Goal: Task Accomplishment & Management: Use online tool/utility

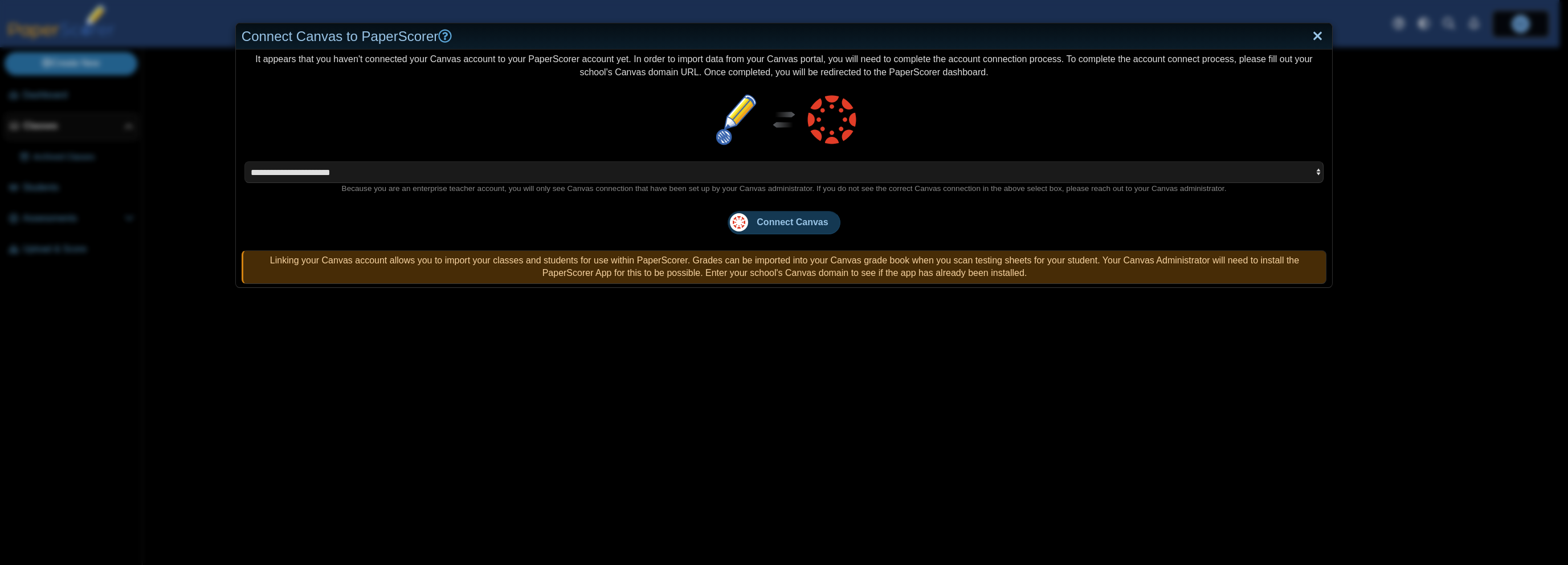
click at [1311, 36] on link "Close" at bounding box center [1317, 36] width 17 height 19
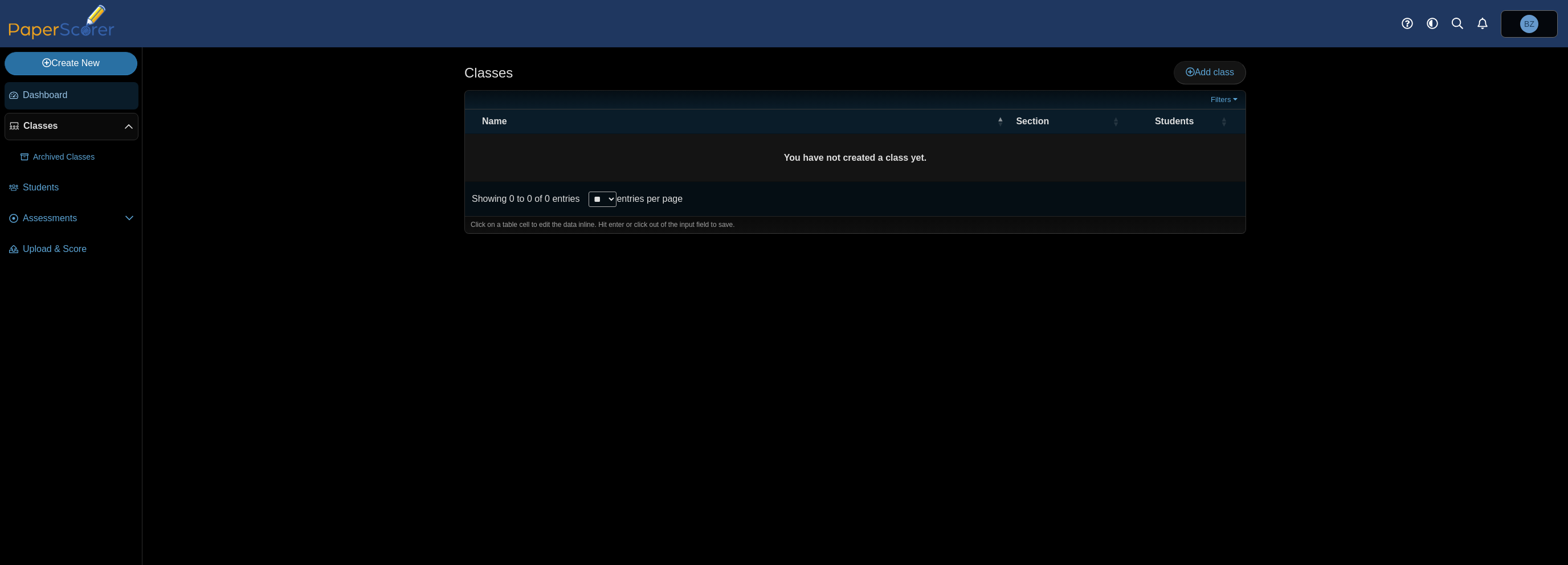
click at [48, 94] on span "Dashboard" at bounding box center [78, 95] width 111 height 12
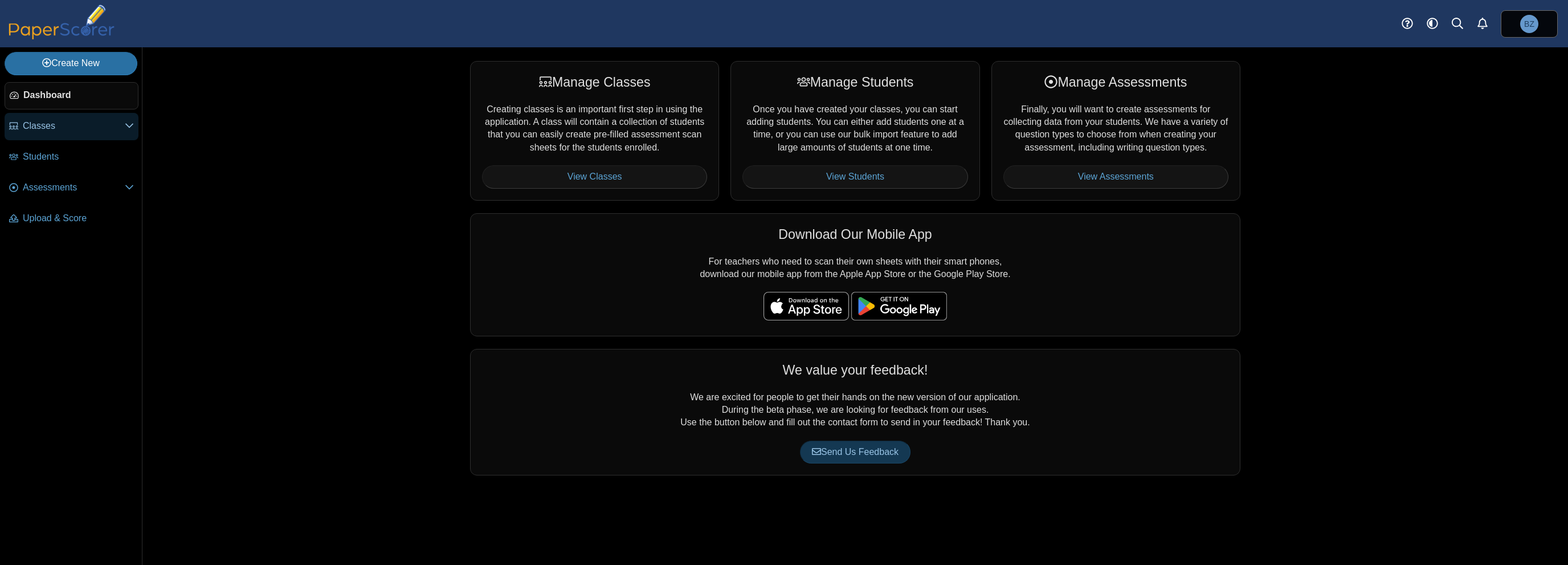
click at [52, 126] on span "Classes" at bounding box center [74, 126] width 102 height 12
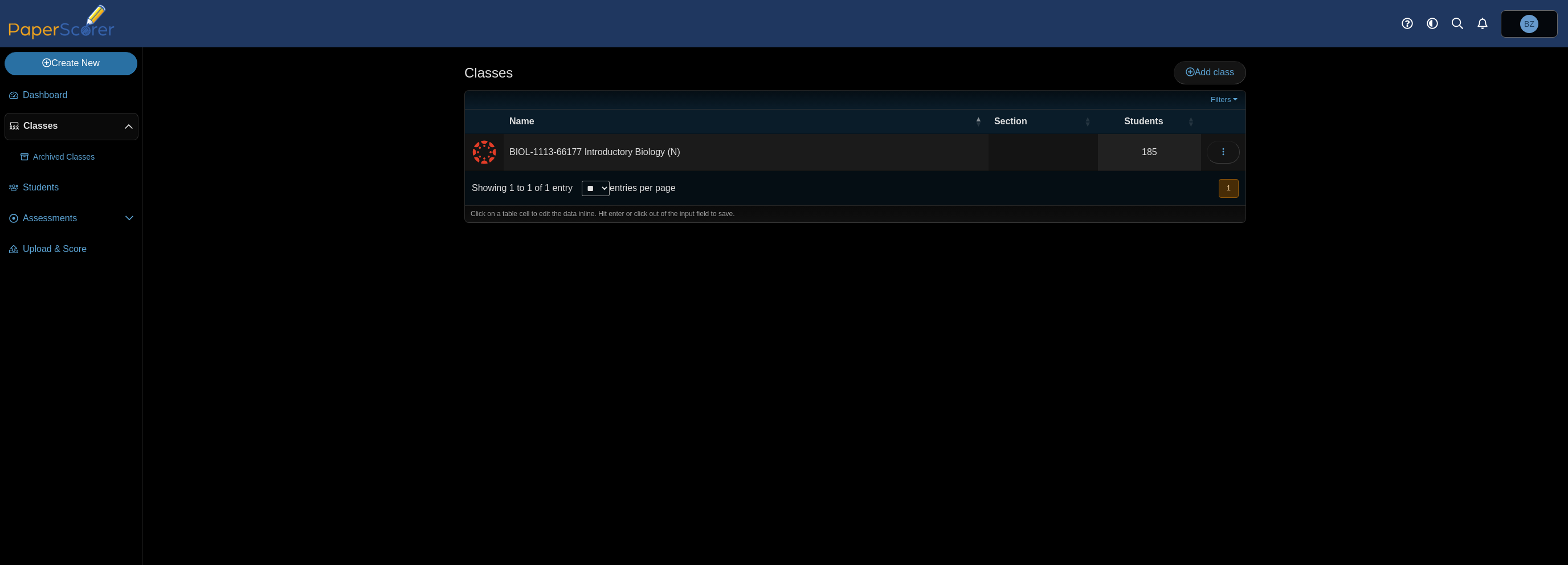
click at [640, 147] on td "BIOL-1113-66177 Introductory Biology (N)" at bounding box center [746, 152] width 485 height 37
click at [1217, 145] on button "button" at bounding box center [1223, 152] width 33 height 23
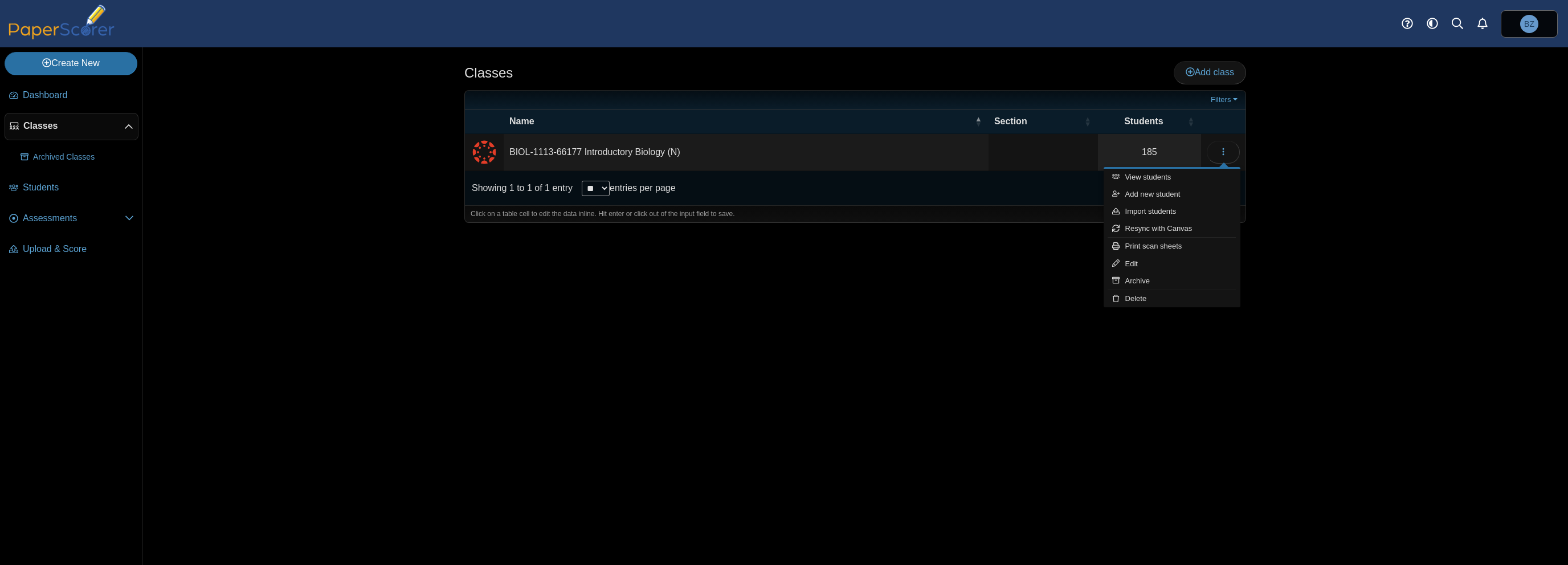
click at [1418, 179] on div "Classes Add class 185" at bounding box center [855, 306] width 1426 height 518
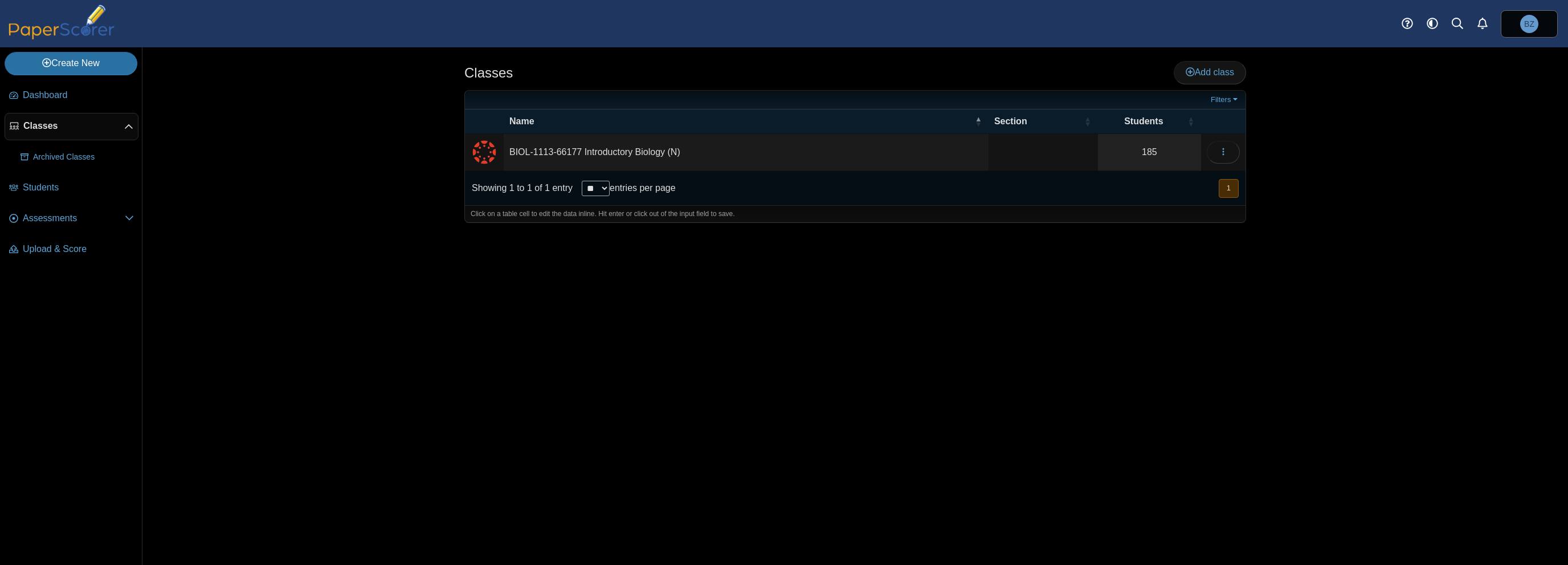
click at [473, 150] on img "External class connected through Canvas" at bounding box center [484, 152] width 27 height 27
click at [68, 69] on link "Create New" at bounding box center [71, 63] width 133 height 23
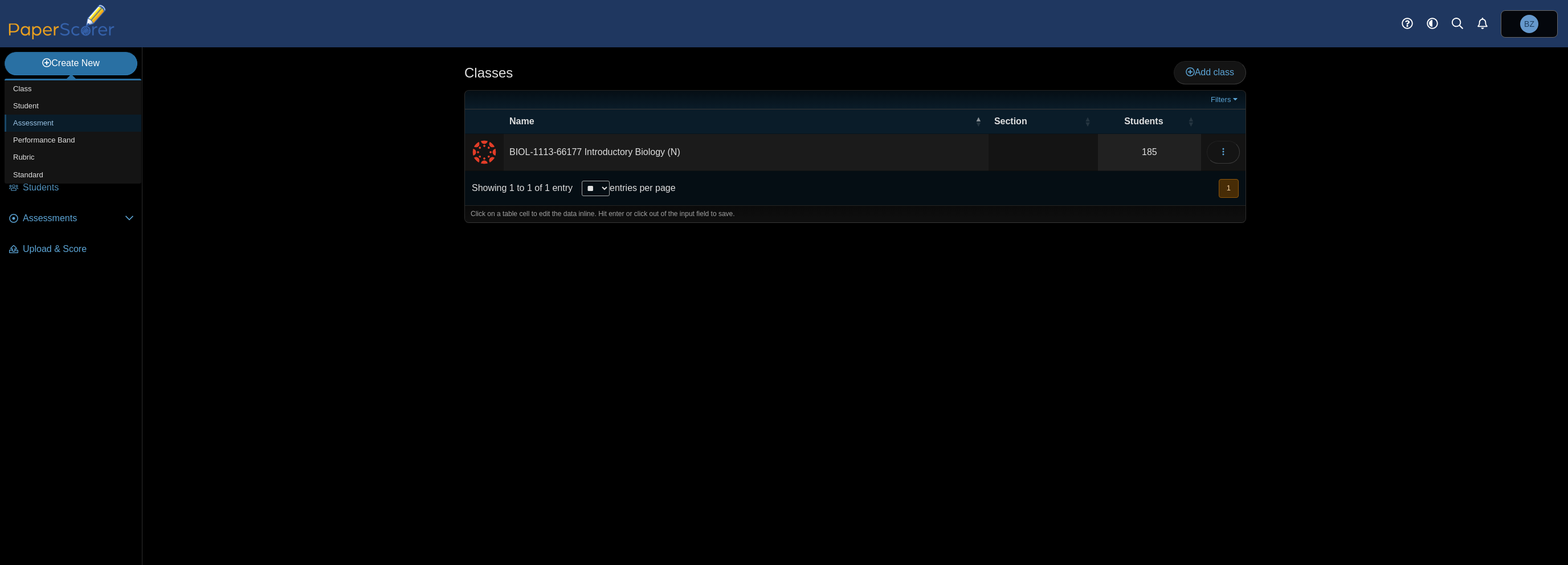
click at [31, 120] on link "Assessment" at bounding box center [73, 123] width 137 height 17
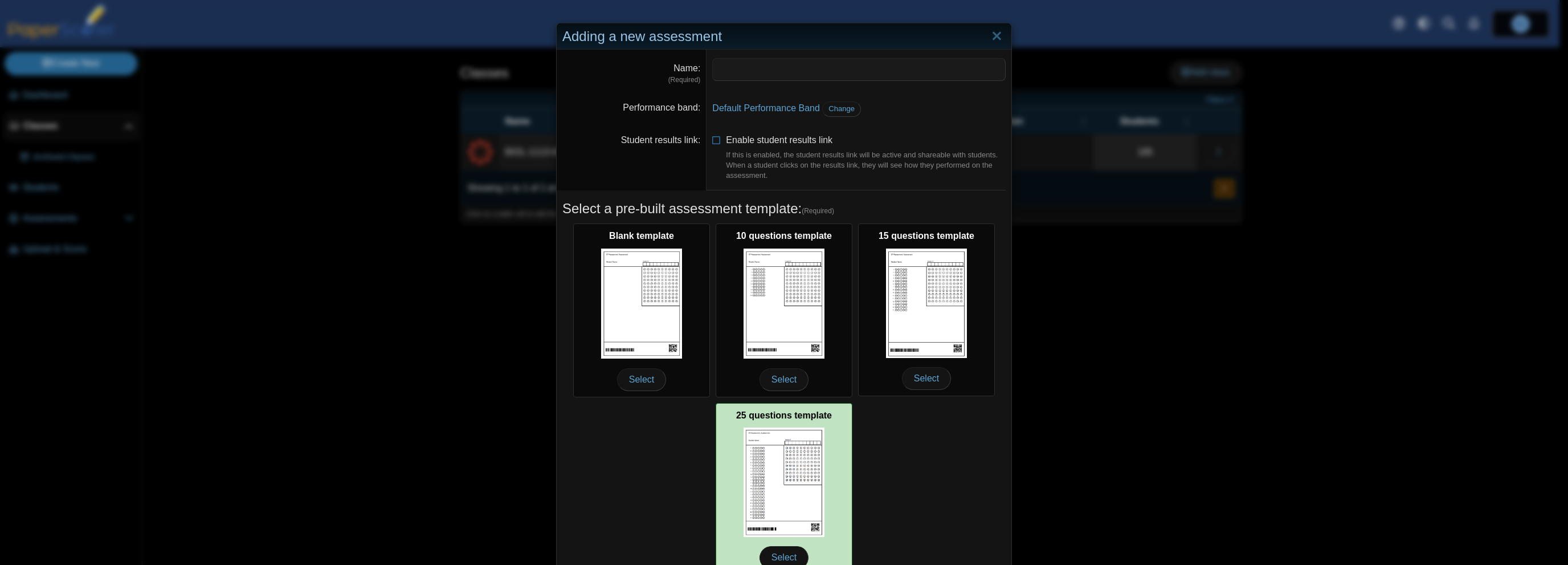
click at [773, 471] on img at bounding box center [784, 482] width 81 height 110
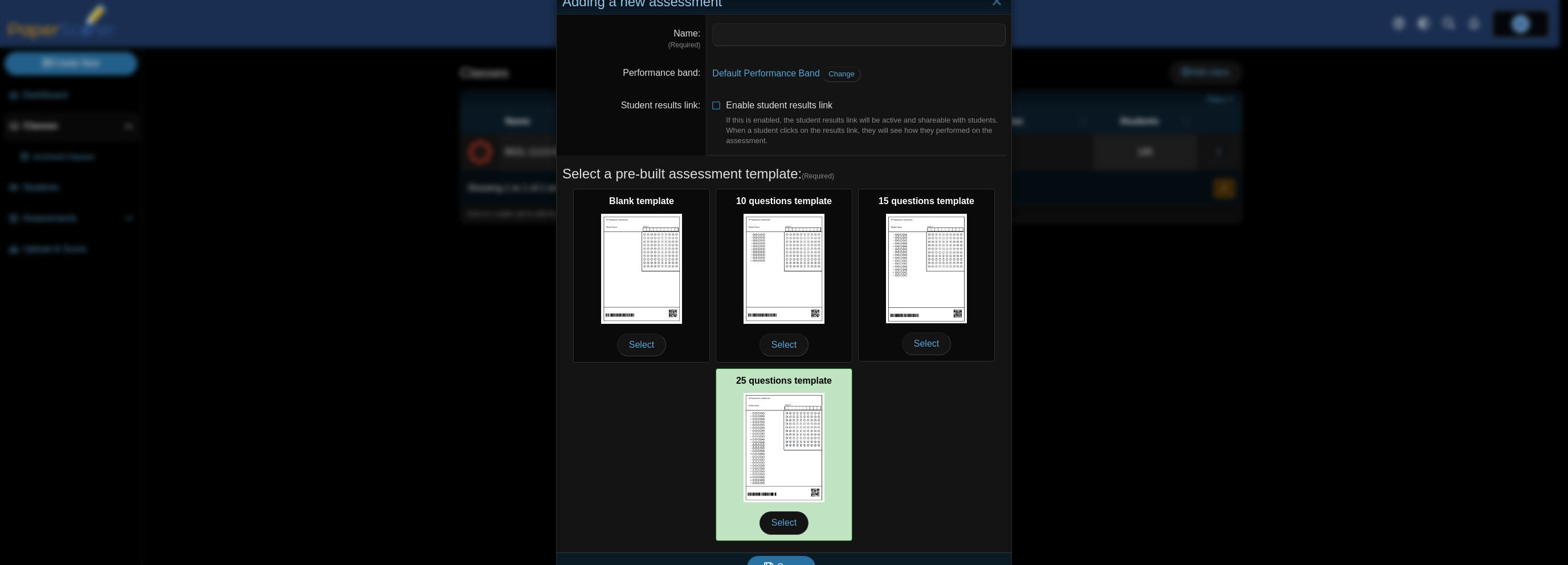
scroll to position [55, 0]
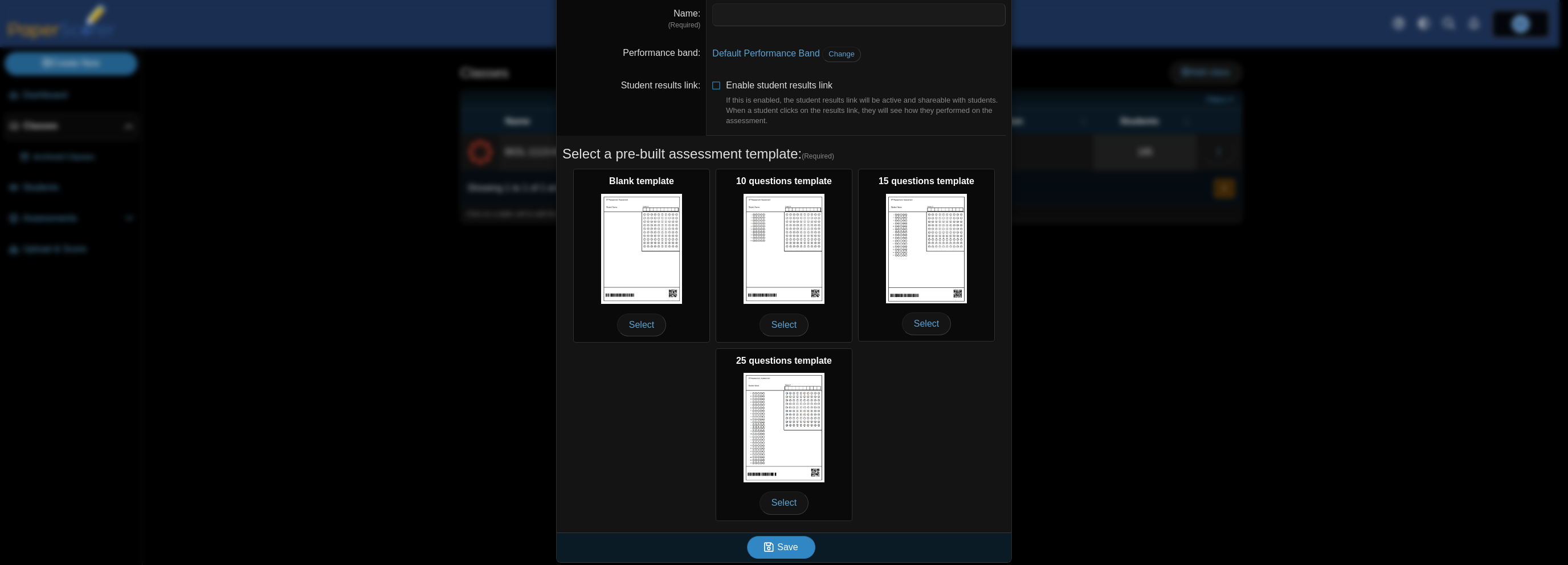
click at [777, 549] on span "Save" at bounding box center [787, 548] width 21 height 10
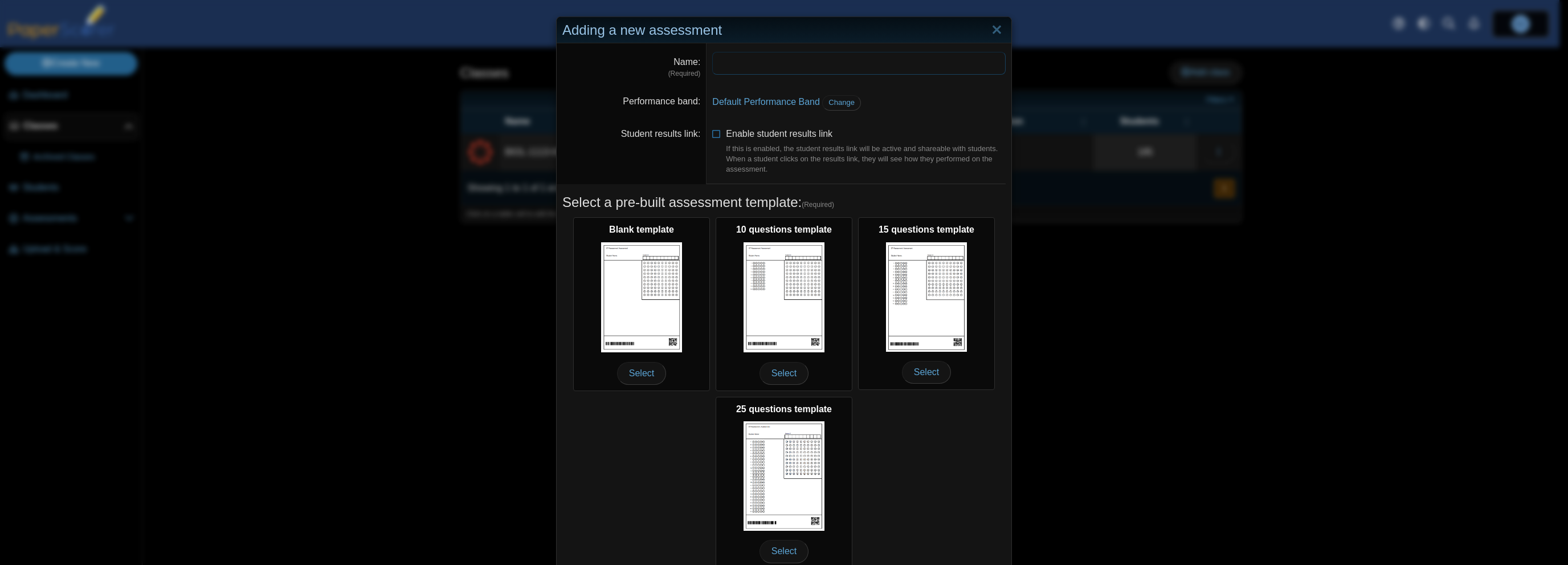
scroll to position [0, 0]
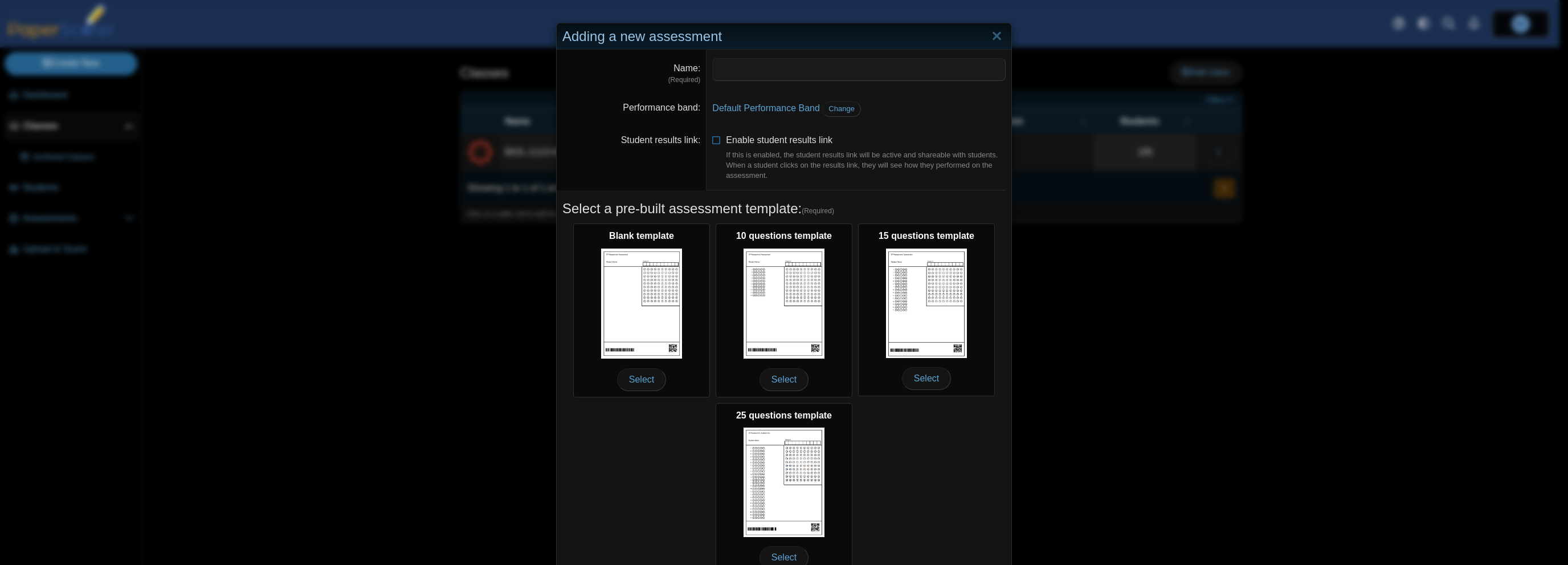
drag, startPoint x: 275, startPoint y: 203, endPoint x: 288, endPoint y: 175, distance: 30.9
click at [276, 203] on div "Adding a new assessment Name (Required) Performance band Default Performance Ba…" at bounding box center [784, 282] width 1568 height 565
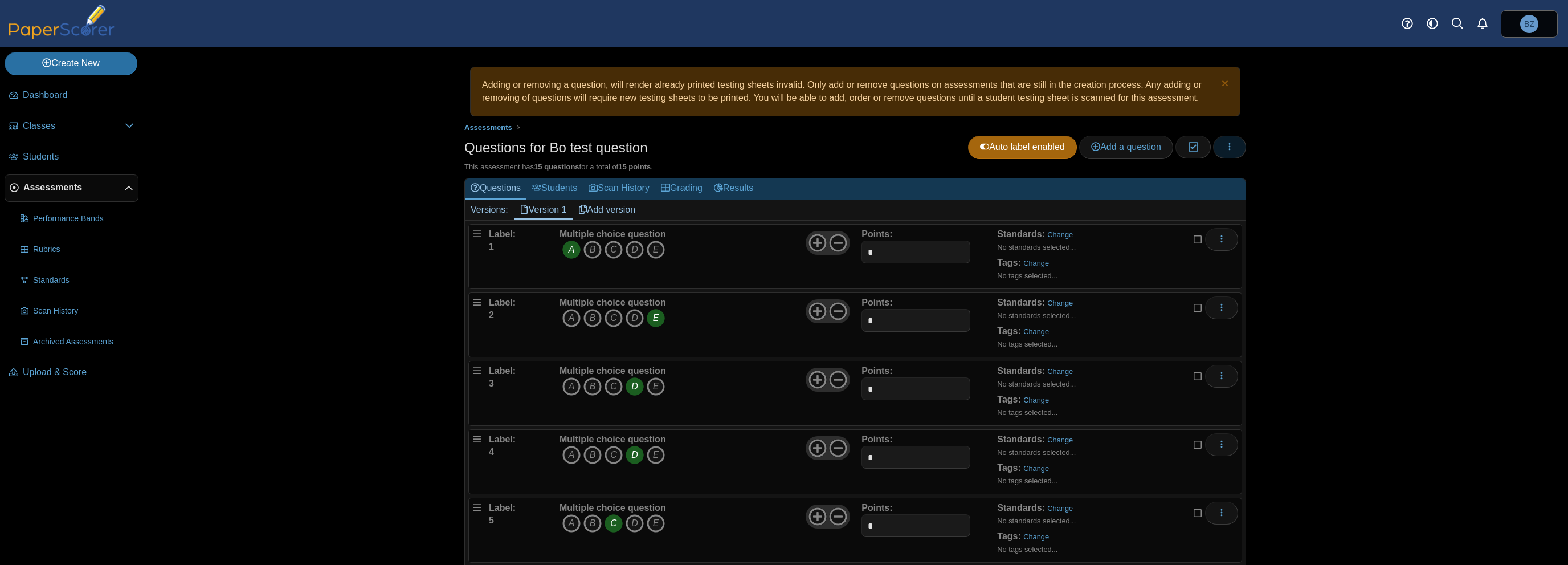
click at [1235, 148] on button "button" at bounding box center [1229, 147] width 33 height 23
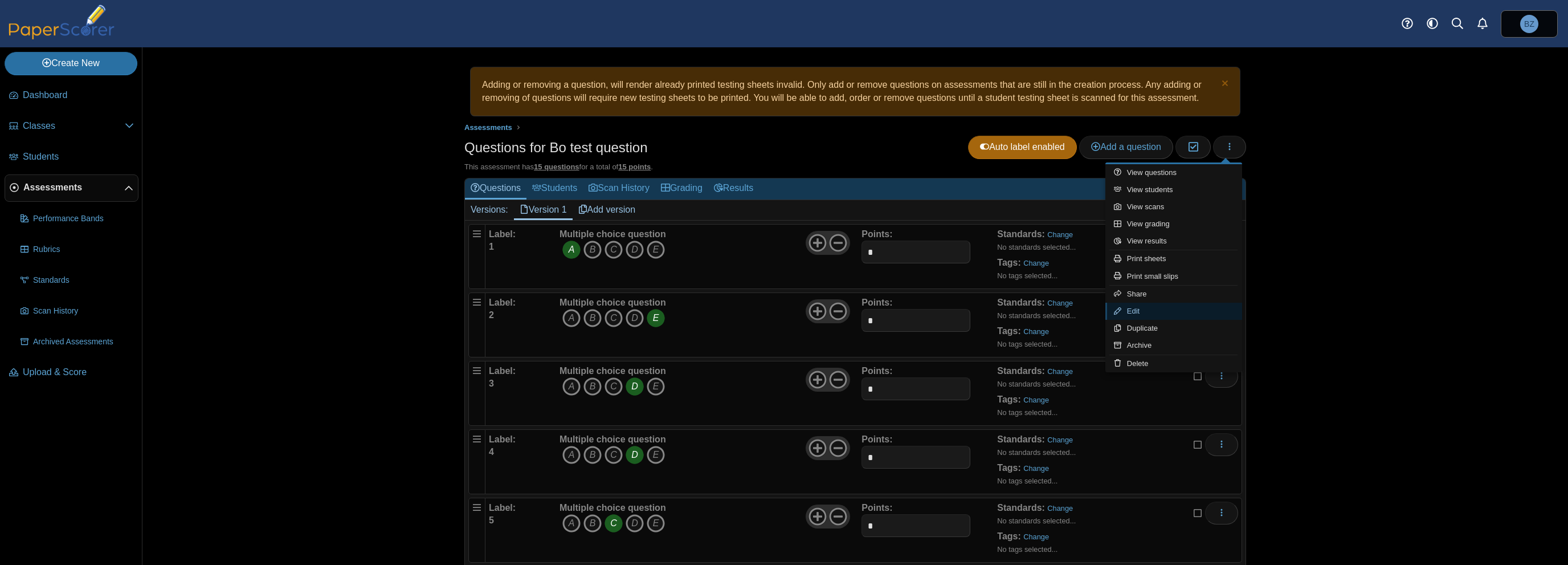
click at [1140, 308] on link "Edit" at bounding box center [1174, 311] width 137 height 17
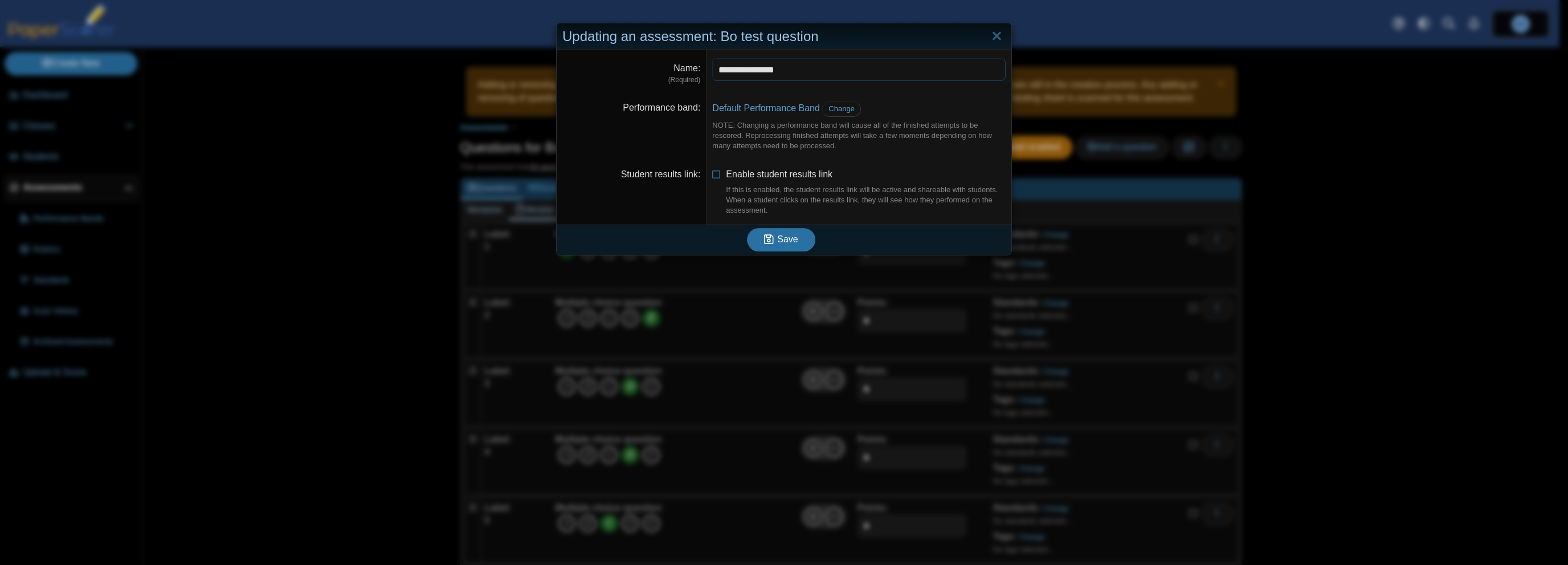
drag, startPoint x: 745, startPoint y: 72, endPoint x: 806, endPoint y: 75, distance: 61.1
click at [806, 75] on input "**********" at bounding box center [859, 69] width 293 height 23
type input "**********"
click at [777, 241] on span "Save" at bounding box center [787, 240] width 21 height 10
